Goal: Find specific page/section: Find specific page/section

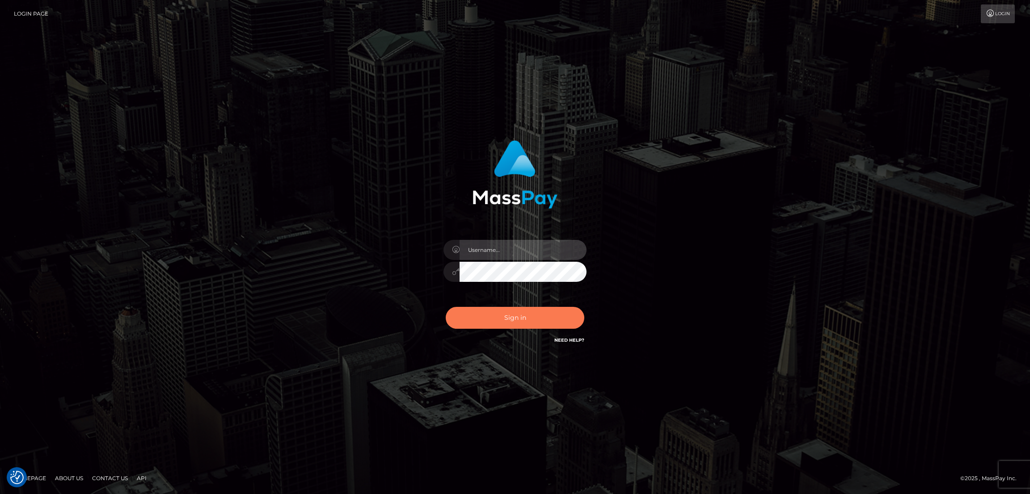
type input "alexstef"
click at [522, 315] on button "Sign in" at bounding box center [515, 318] width 139 height 22
type input "alexstef"
click at [521, 315] on button "Sign in" at bounding box center [515, 318] width 139 height 22
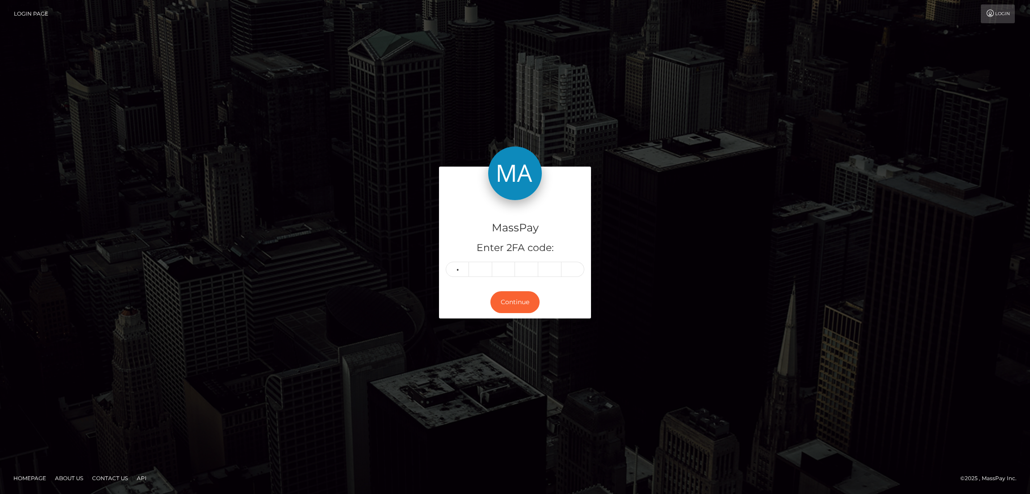
type input "6"
type input "7"
type input "6"
type input "7"
type input "6"
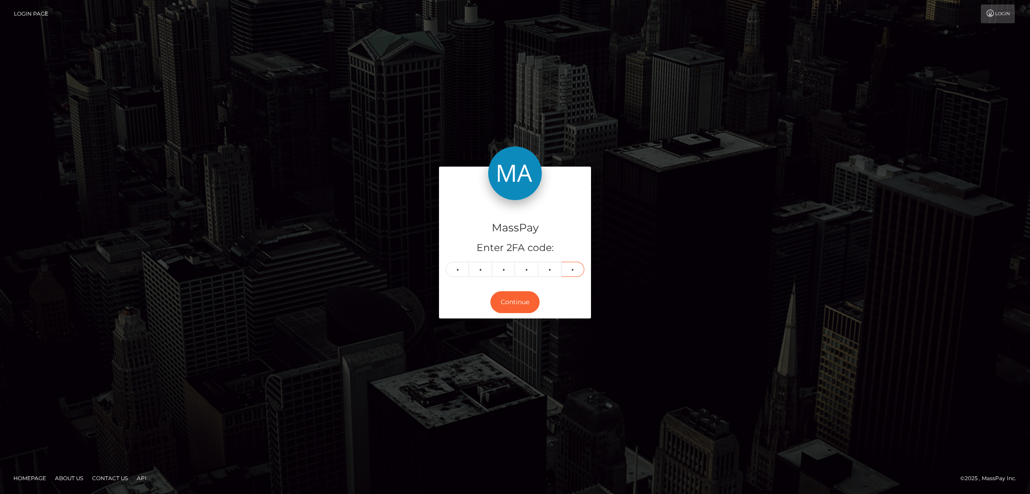
type input "0"
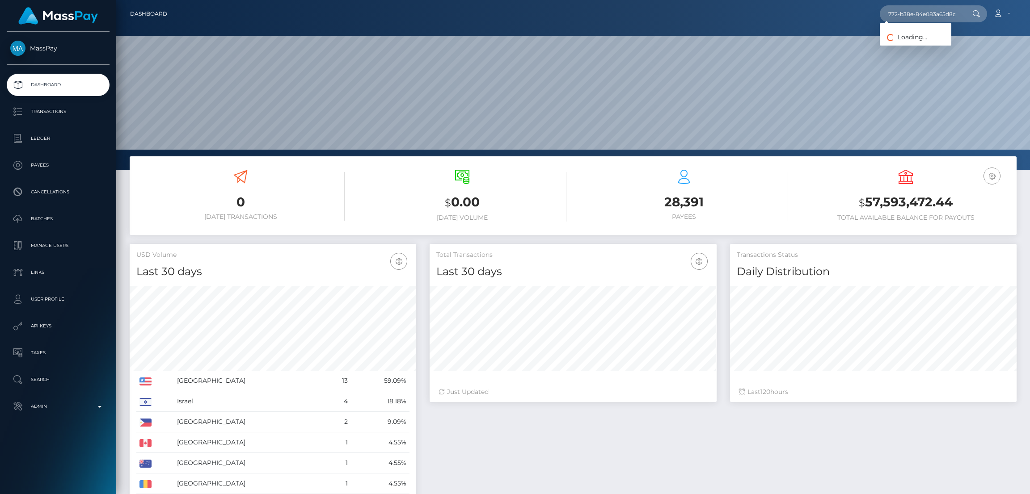
scroll to position [159, 286]
type input "d9d16f15-772a-4772-b38e-84e083a65d8c"
click at [911, 46] on link "[PERSON_NAME]" at bounding box center [916, 46] width 72 height 17
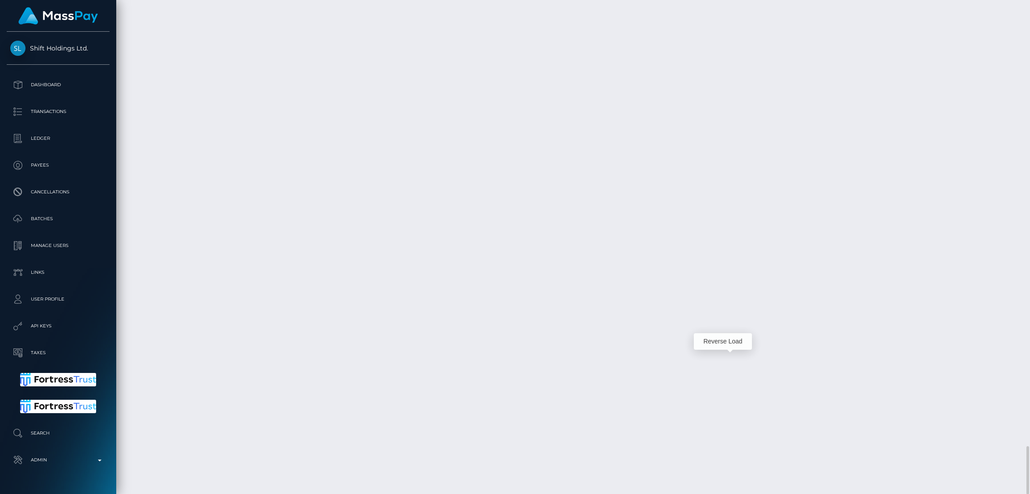
scroll to position [107, 286]
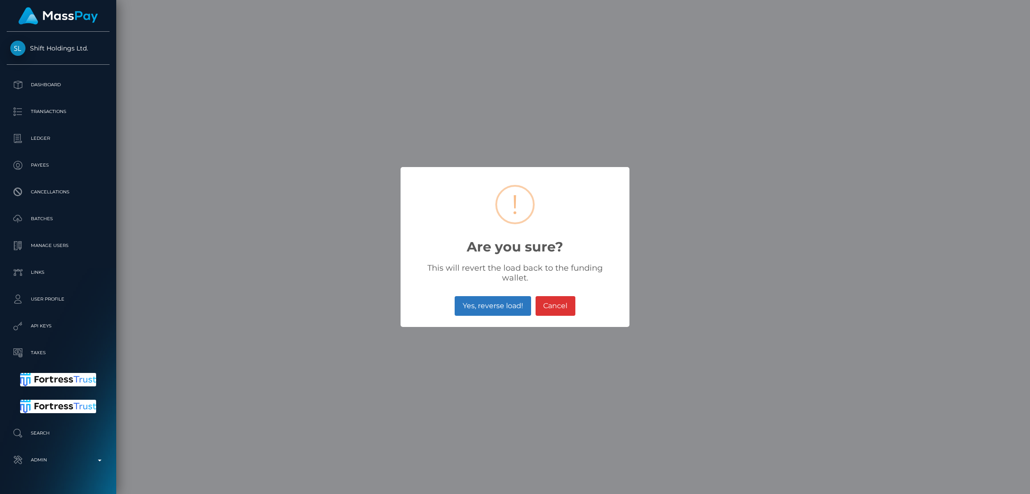
click at [491, 298] on button "Yes, reverse load!" at bounding box center [493, 306] width 76 height 20
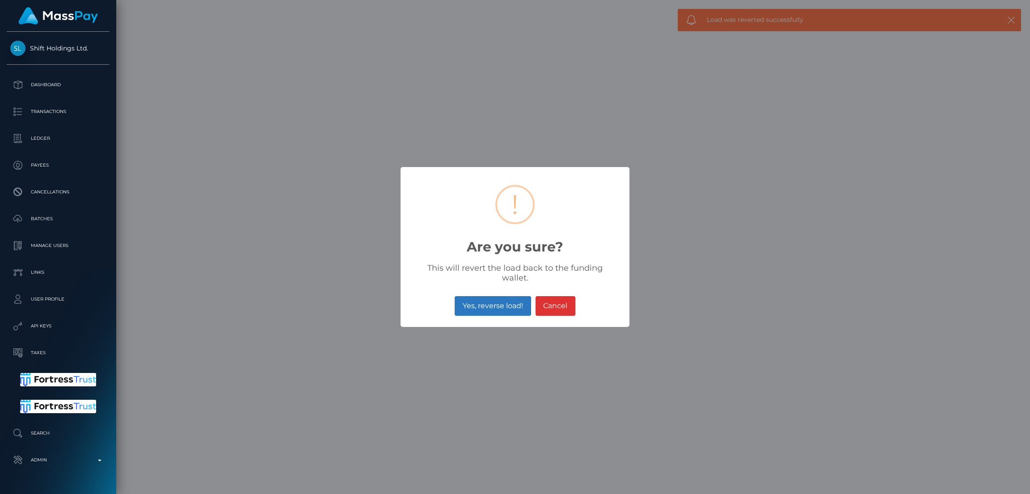
click at [470, 304] on button "Yes, reverse load!" at bounding box center [493, 306] width 76 height 20
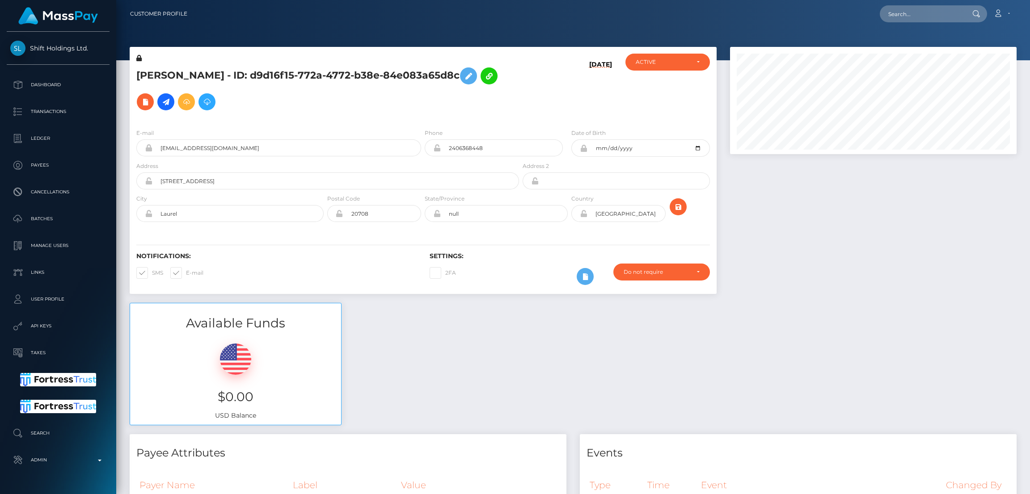
scroll to position [107, 286]
click at [892, 11] on input "text" at bounding box center [922, 13] width 84 height 17
paste input "pout_CGRWSamGnBFRN"
type input "pout_CGRWSamGnBFRN"
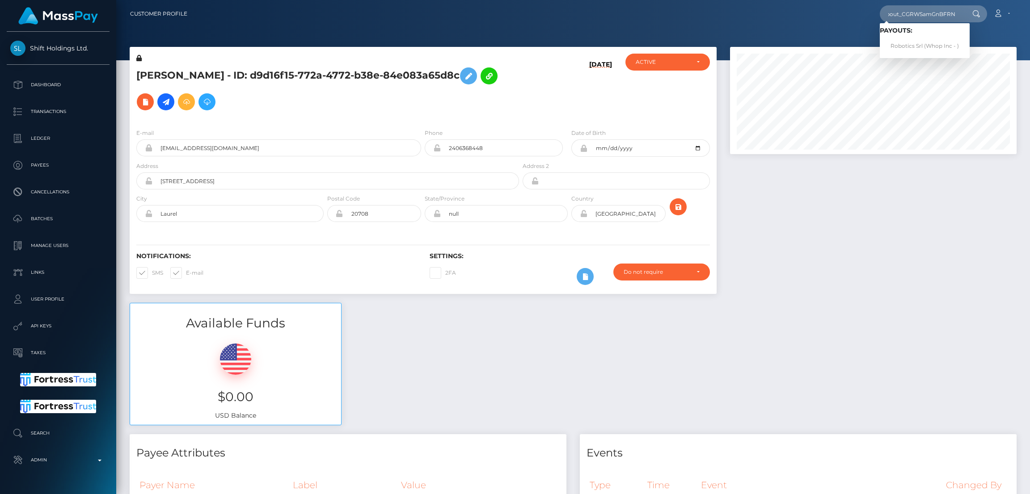
scroll to position [0, 0]
click at [925, 44] on link "Robotics Srl (Whop Inc - )" at bounding box center [925, 46] width 90 height 17
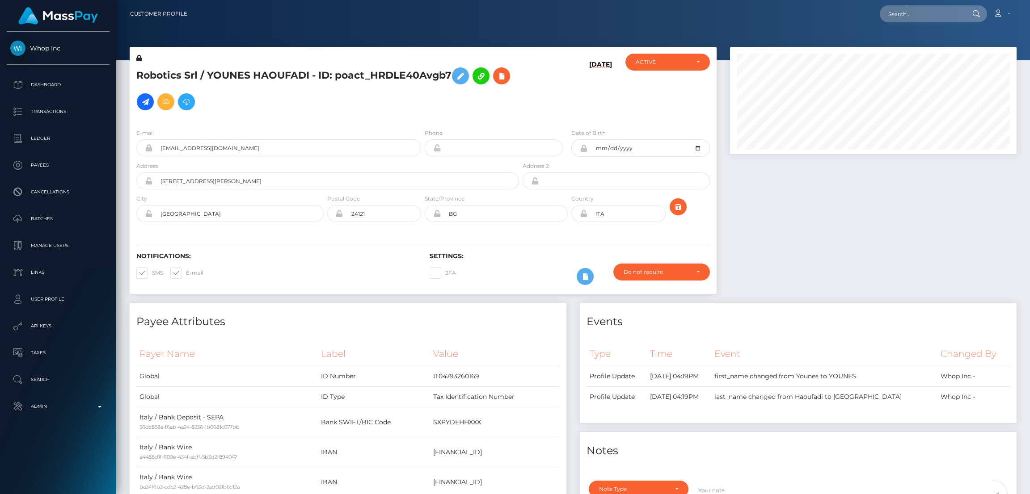
scroll to position [107, 286]
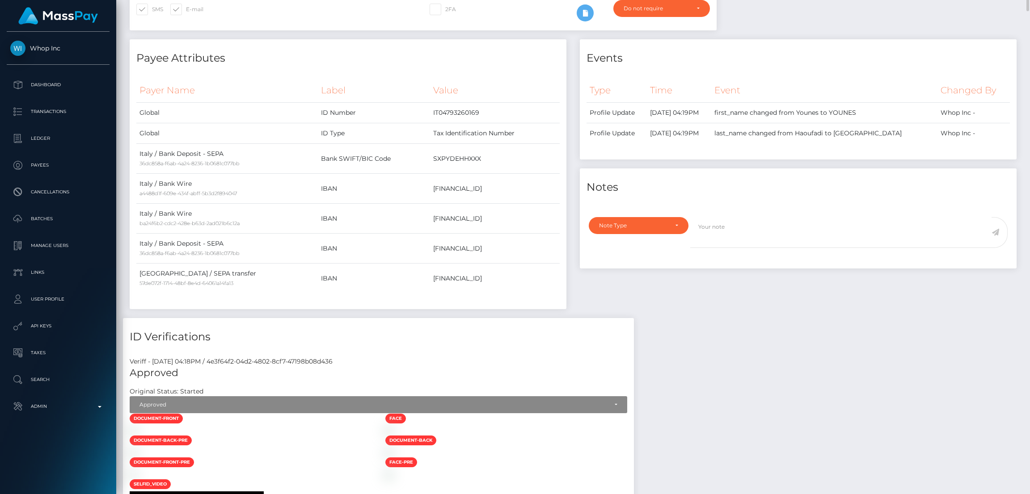
scroll to position [0, 0]
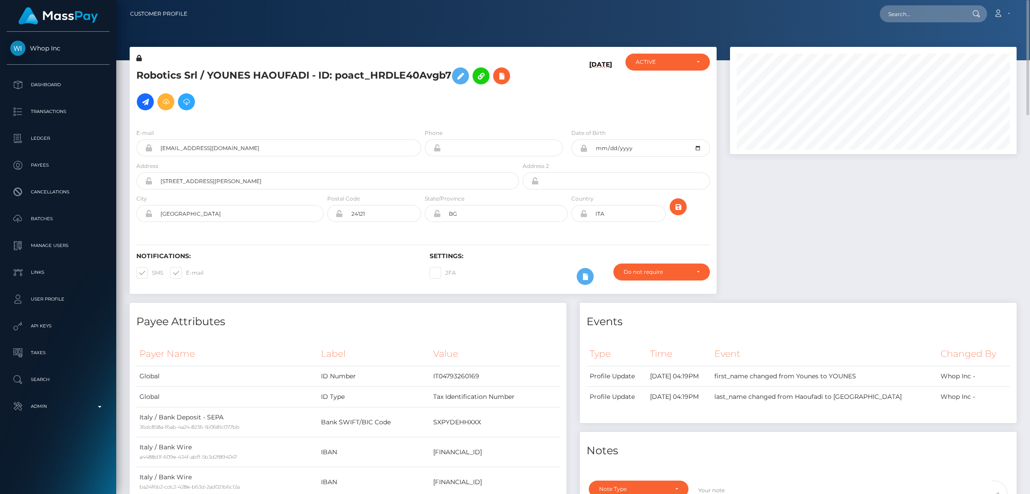
click at [229, 71] on h5 "Robotics Srl / YOUNES HAOUFADI - ID: poact_HRDLE40Avgb7" at bounding box center [325, 89] width 378 height 52
copy h5 "YOUNES"
drag, startPoint x: 307, startPoint y: 75, endPoint x: 207, endPoint y: 77, distance: 100.6
click at [207, 77] on h5 "Robotics Srl / YOUNES HAOUFADI - ID: poact_HRDLE40Avgb7" at bounding box center [325, 89] width 378 height 52
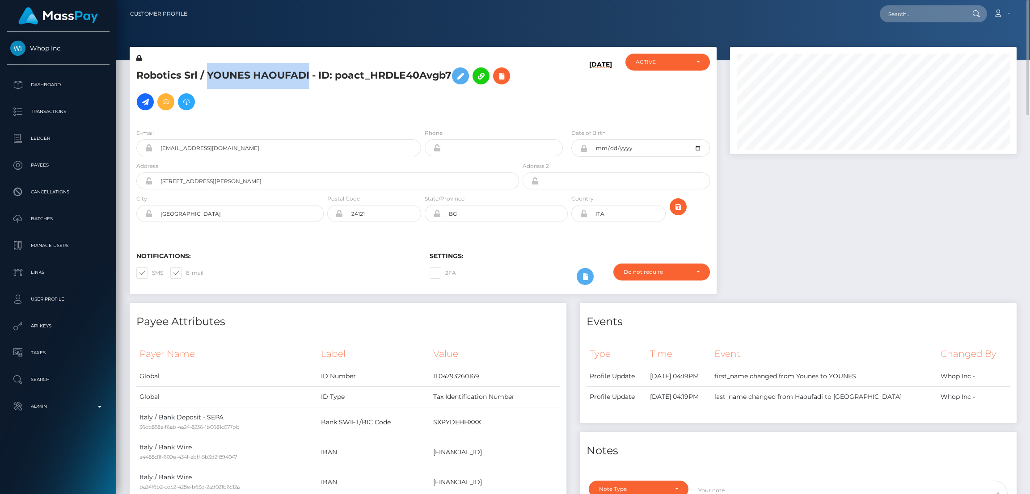
copy h5 "YOUNES HAOUFADI"
click at [926, 13] on input "text" at bounding box center [922, 13] width 84 height 17
paste input "poact_YU2NQQefTTOV"
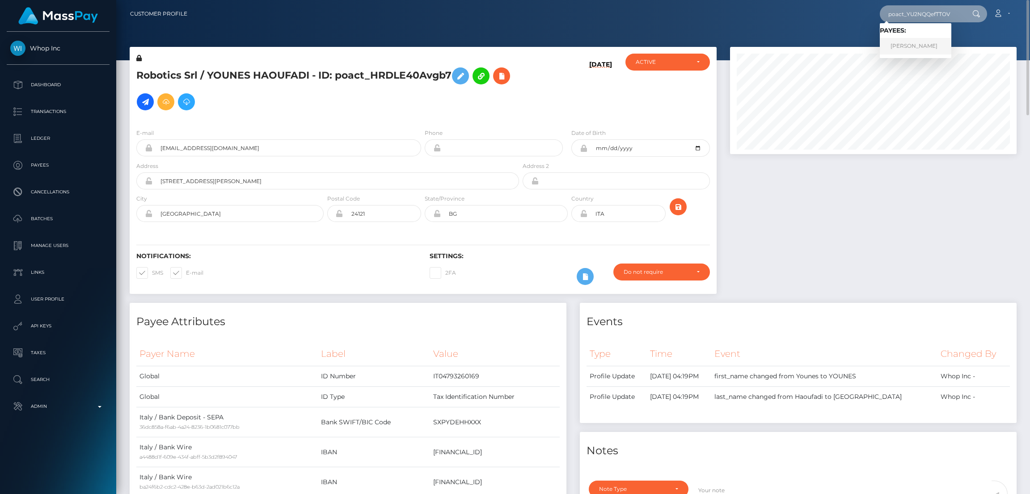
type input "poact_YU2NQQefTTOV"
click at [918, 46] on link "joshua john" at bounding box center [916, 46] width 72 height 17
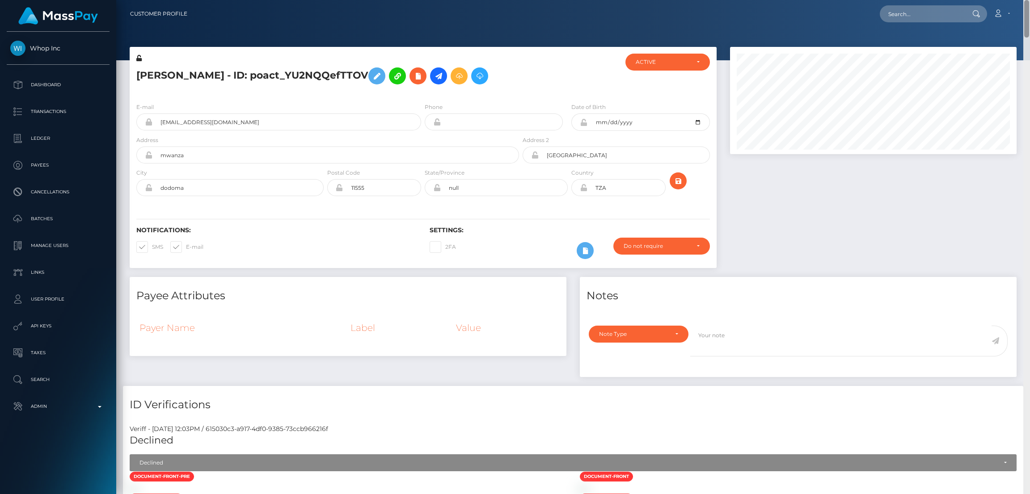
drag, startPoint x: 1027, startPoint y: 404, endPoint x: 1029, endPoint y: -38, distance: 441.1
click at [1029, 0] on html "Whop Inc Dashboard Transactions Ledger Payees Cancellations Links" at bounding box center [515, 247] width 1030 height 494
click at [906, 22] on div "Loading... Loading... Account Edit Profile Logout" at bounding box center [604, 13] width 821 height 19
click at [910, 11] on input "text" at bounding box center [922, 13] width 84 height 17
paste input "655305d7f1ad40b794b8fcf165acb142"
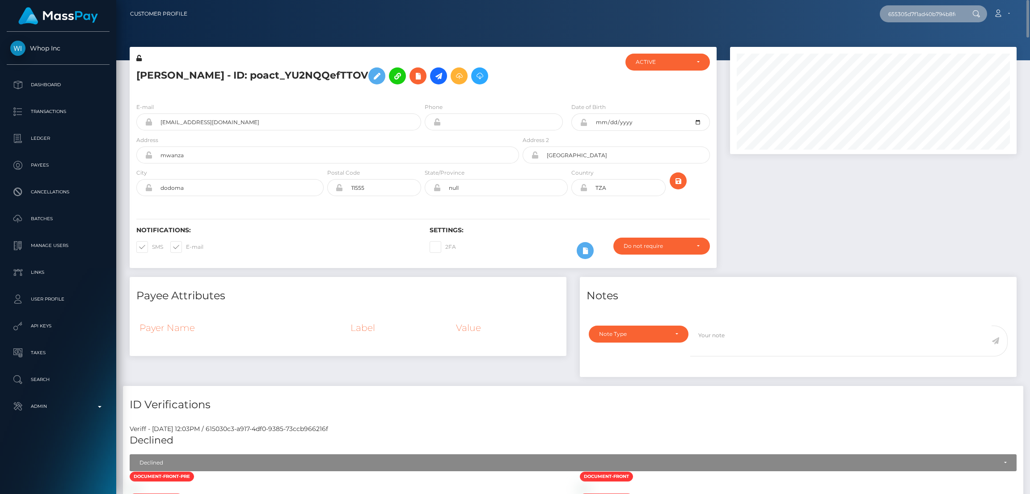
scroll to position [0, 31]
type input "655305d7f1ad40b794b8fcf165acb142"
click at [909, 42] on link "Juiced Bets (Whop Inc - )" at bounding box center [924, 46] width 88 height 17
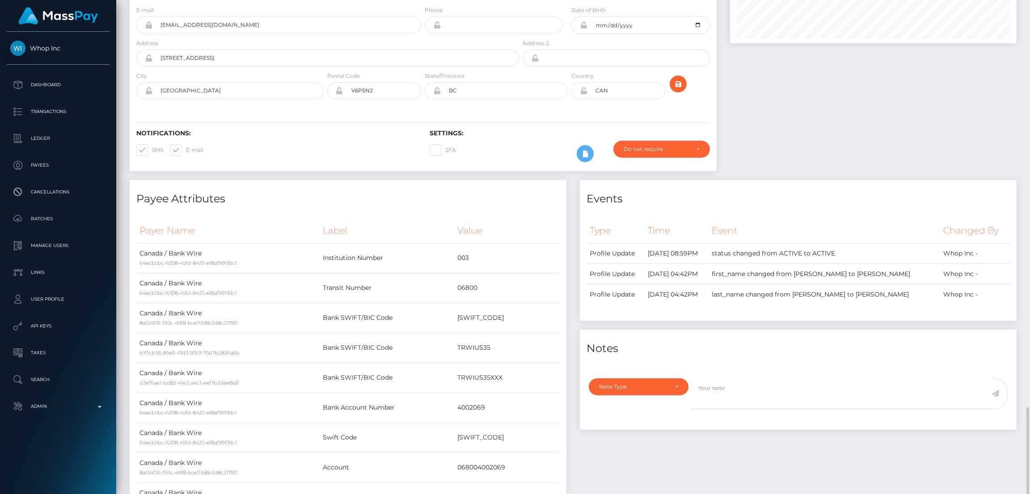
scroll to position [580, 0]
